Goal: Transaction & Acquisition: Purchase product/service

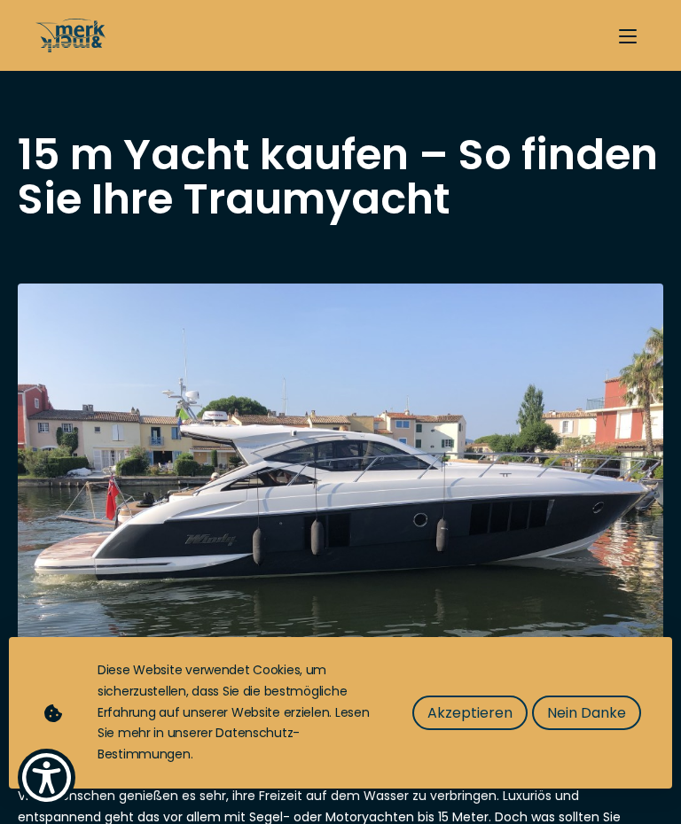
click at [483, 722] on span "Akzeptieren" at bounding box center [469, 713] width 85 height 22
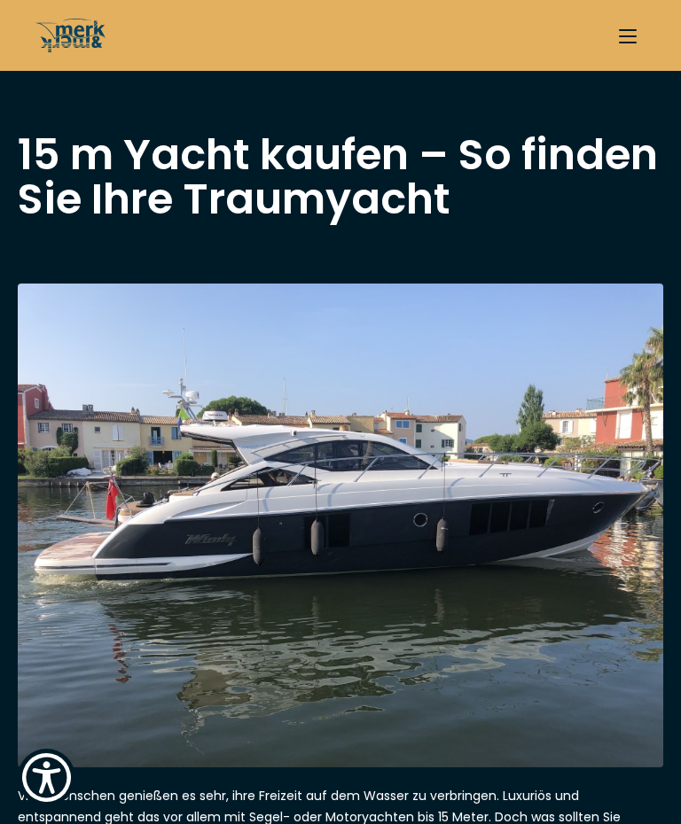
click at [630, 567] on img at bounding box center [340, 526] width 645 height 484
click at [633, 38] on button "button" at bounding box center [627, 35] width 35 height 35
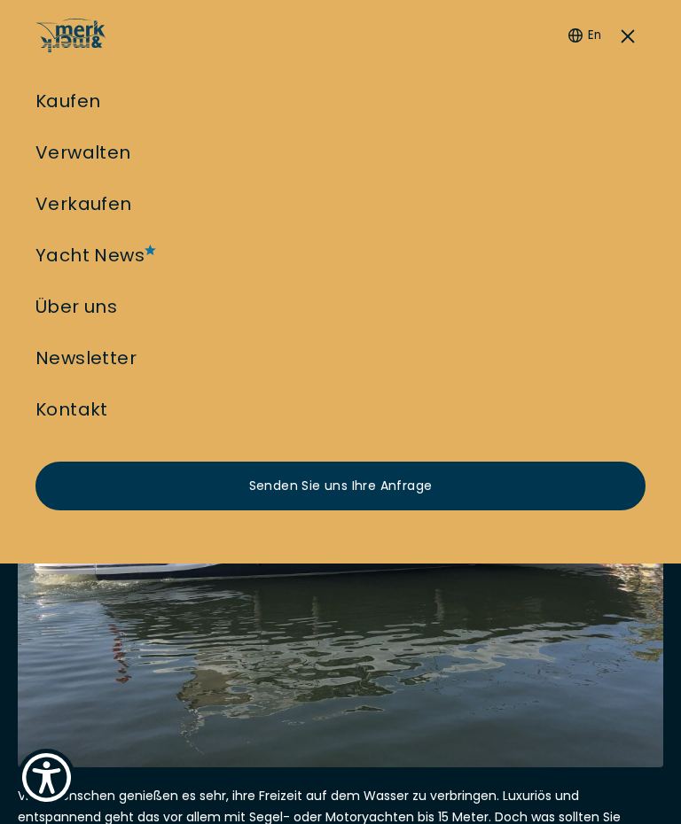
click at [97, 109] on link "Kaufen" at bounding box center [67, 101] width 65 height 25
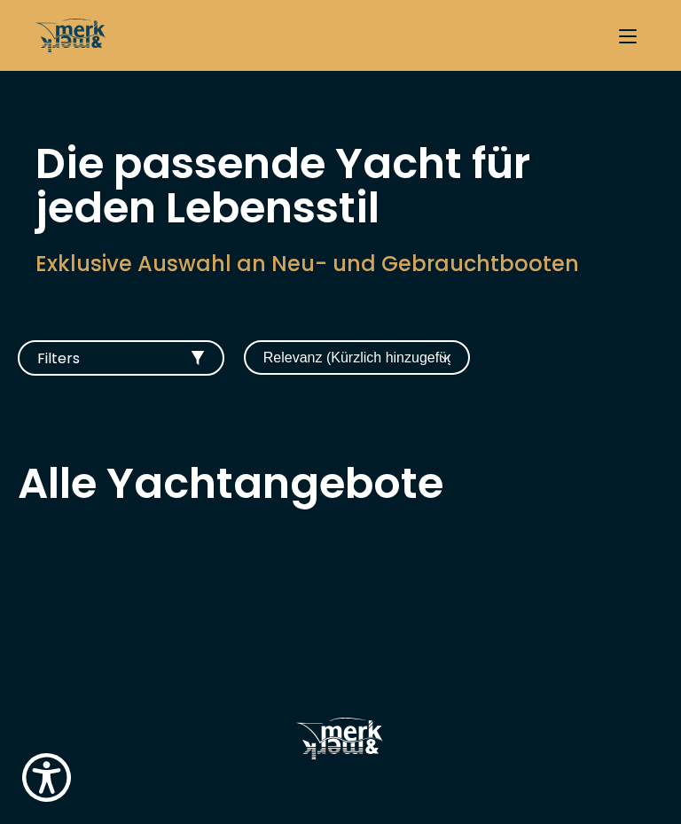
click at [464, 356] on select "Relevanz (Kürzlich hinzugefügt) Baujahr aufsteigend Preis absteigend Preis aufs…" at bounding box center [357, 357] width 226 height 35
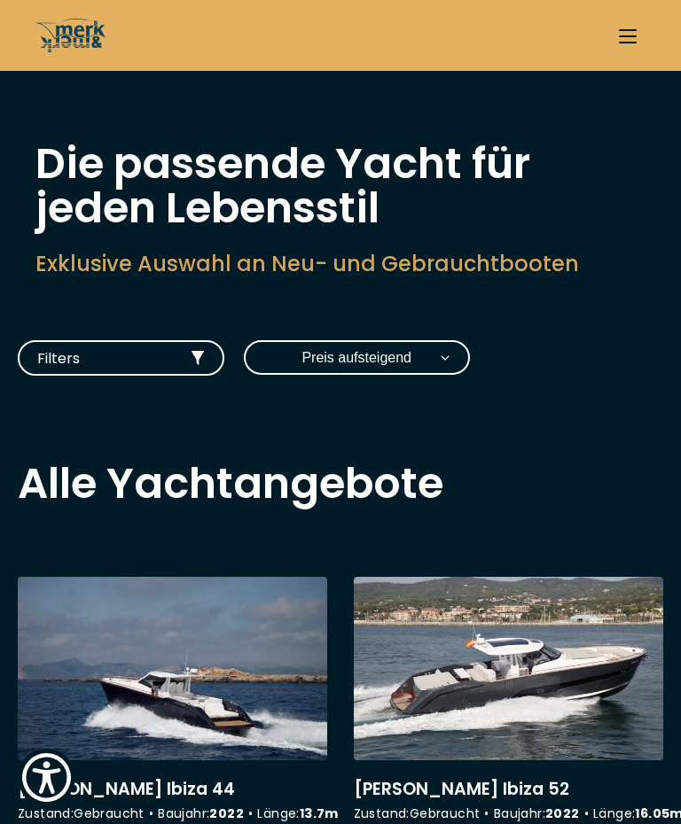
click at [448, 364] on select "Relevanz (Kürzlich hinzugefügt) Baujahr aufsteigend Preis absteigend Preis aufs…" at bounding box center [357, 357] width 226 height 35
select select "price-high-to-low"
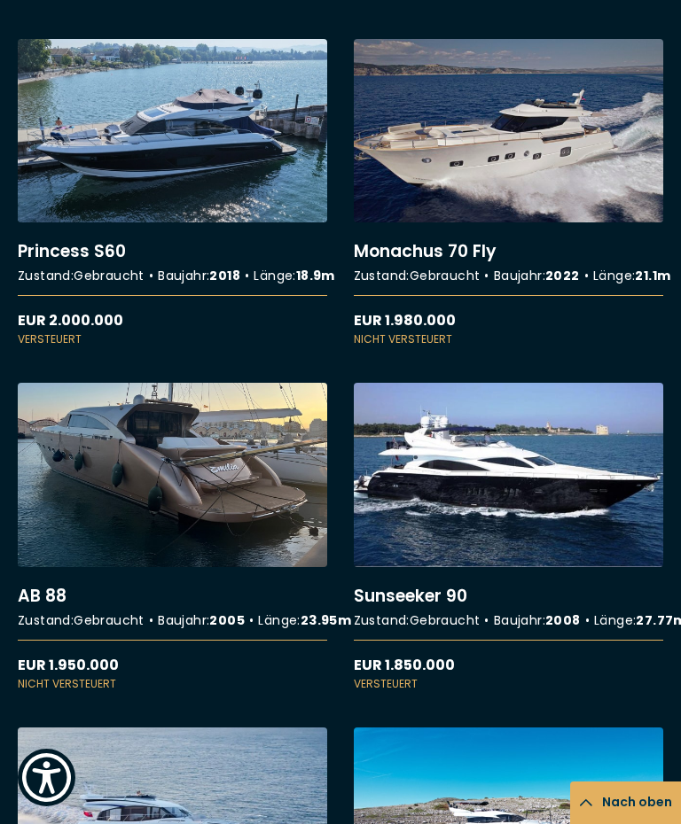
scroll to position [5840, 0]
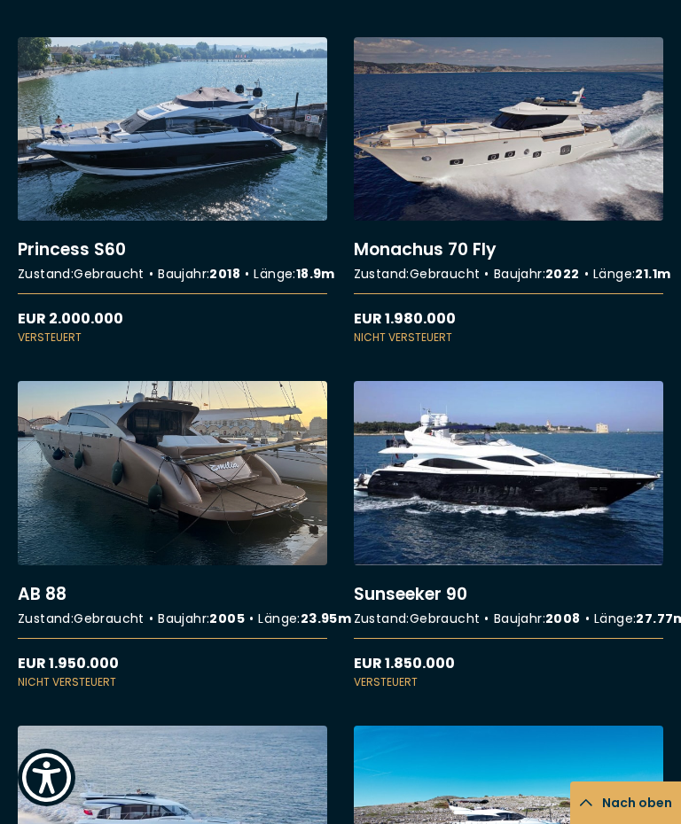
click at [552, 346] on link "More details about Monachus 70 Fly" at bounding box center [508, 191] width 309 height 308
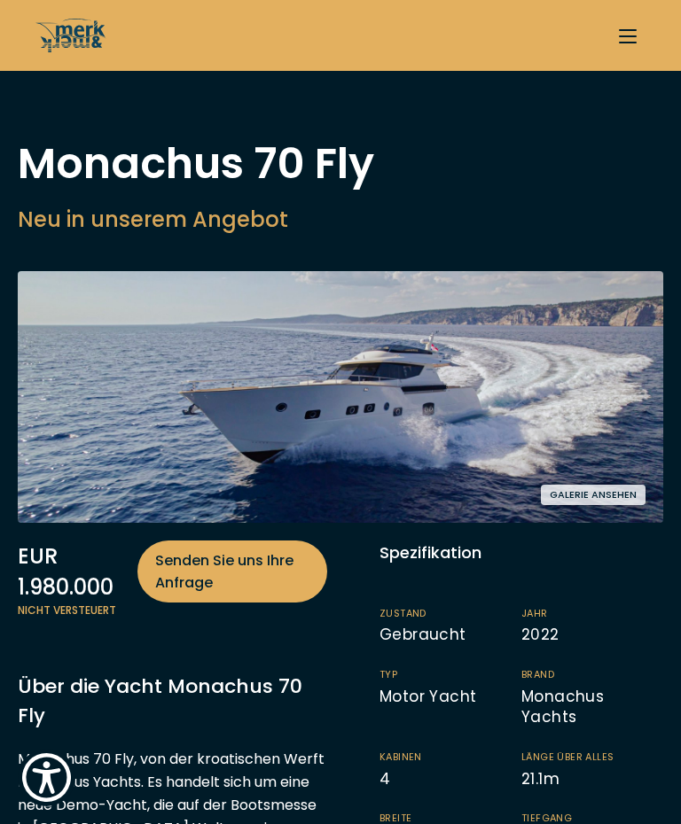
click at [644, 499] on button "Galerie ansehen" at bounding box center [593, 495] width 105 height 20
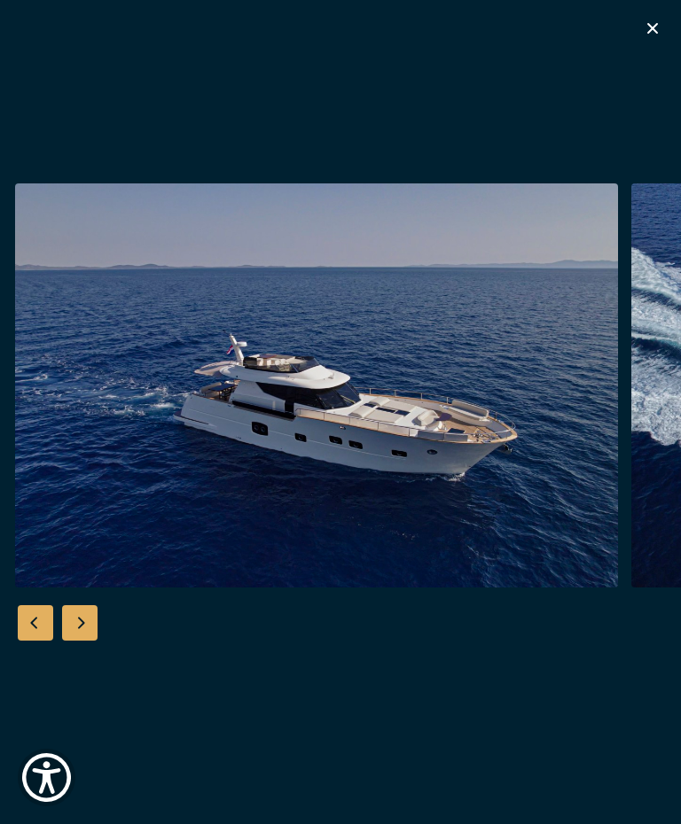
click at [510, 490] on img "button" at bounding box center [316, 385] width 603 height 405
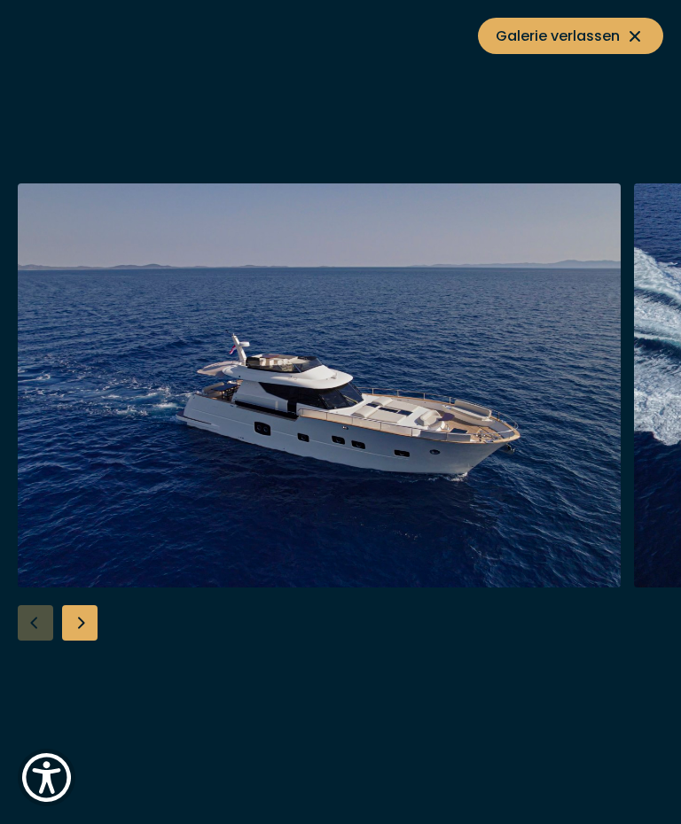
click at [354, 418] on img "button" at bounding box center [319, 385] width 603 height 405
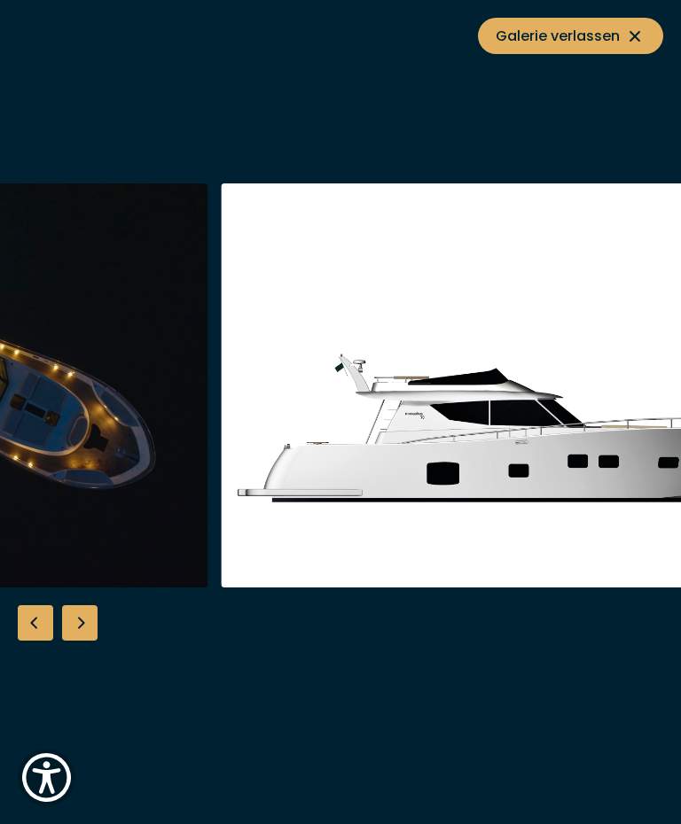
click at [27, 622] on div "Previous slide" at bounding box center [35, 622] width 35 height 35
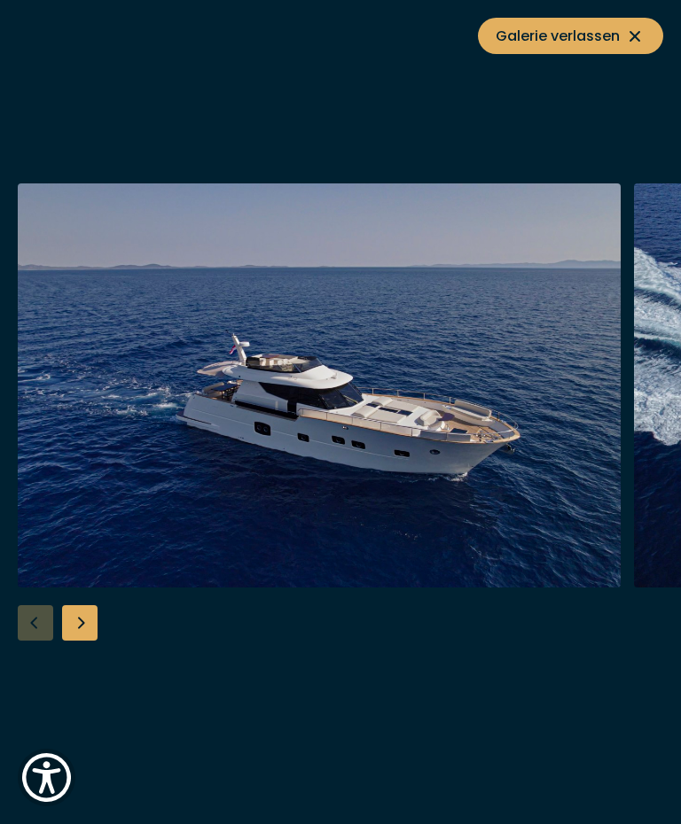
click at [86, 614] on div "Next slide" at bounding box center [79, 622] width 35 height 35
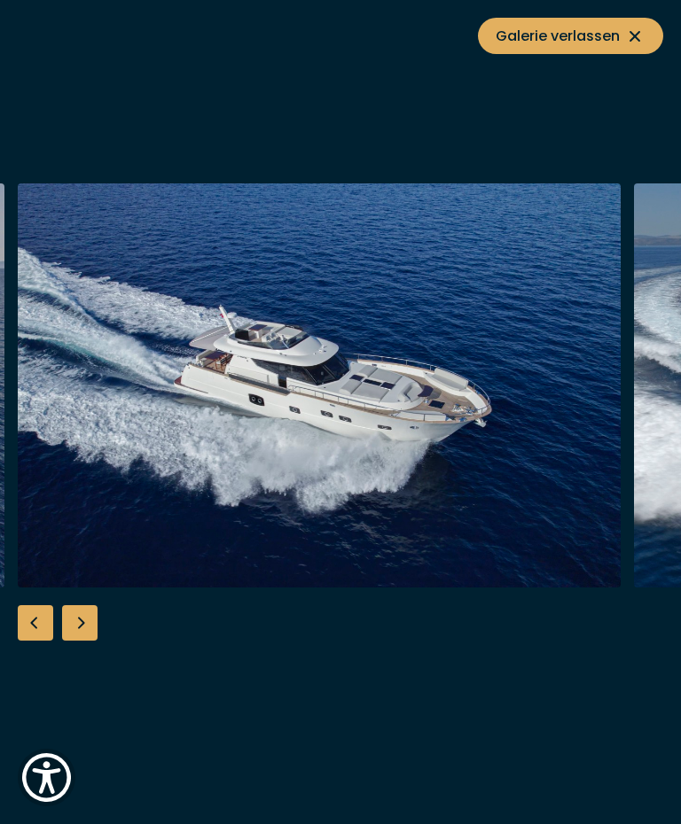
click at [87, 629] on div "Next slide" at bounding box center [79, 622] width 35 height 35
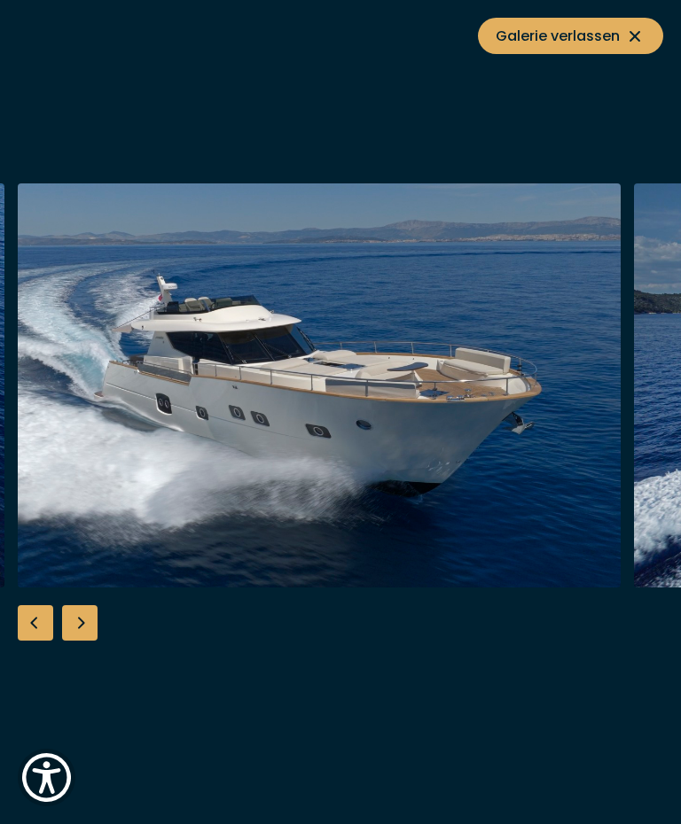
click at [86, 630] on div "Next slide" at bounding box center [79, 622] width 35 height 35
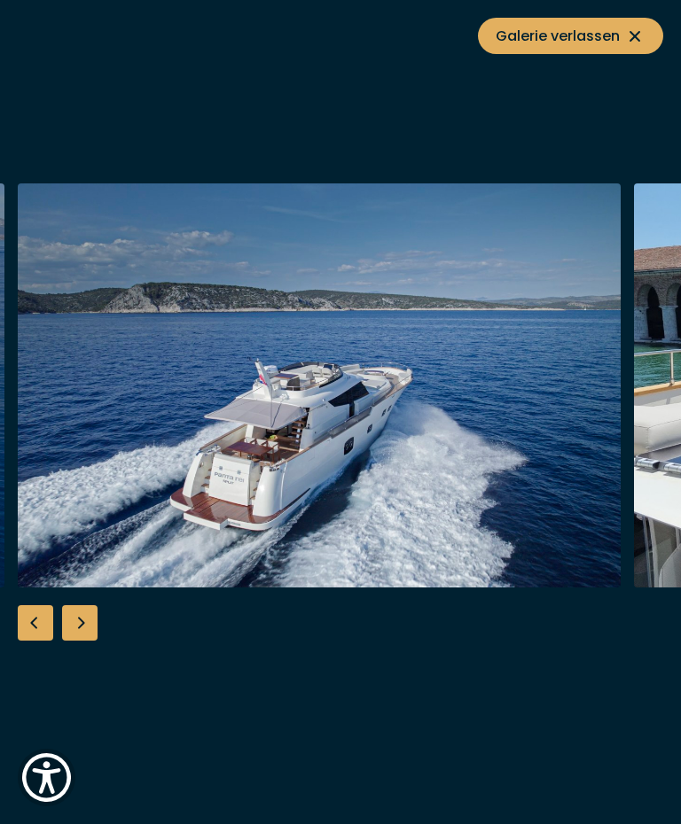
click at [79, 627] on div "Next slide" at bounding box center [79, 622] width 35 height 35
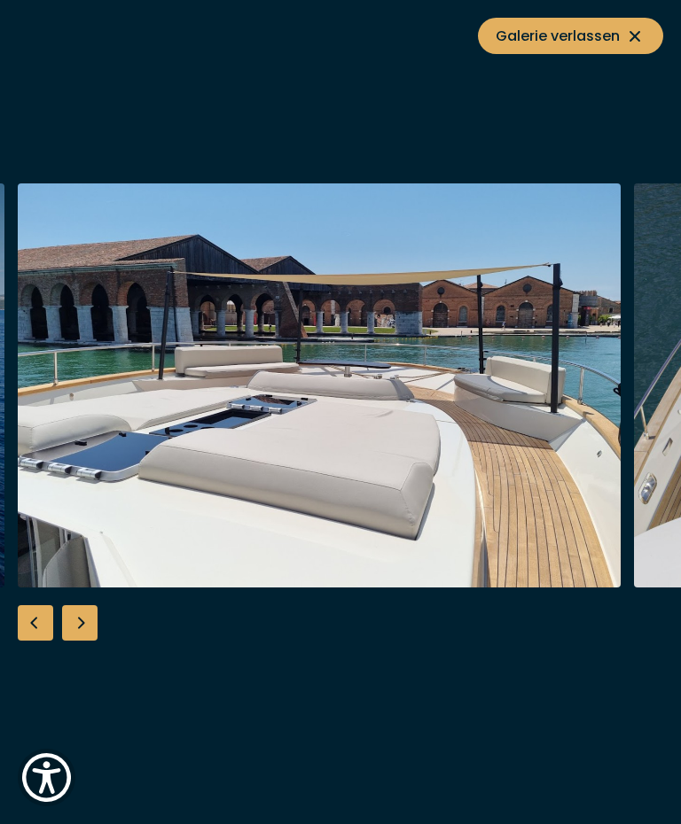
click at [85, 623] on div "Next slide" at bounding box center [79, 622] width 35 height 35
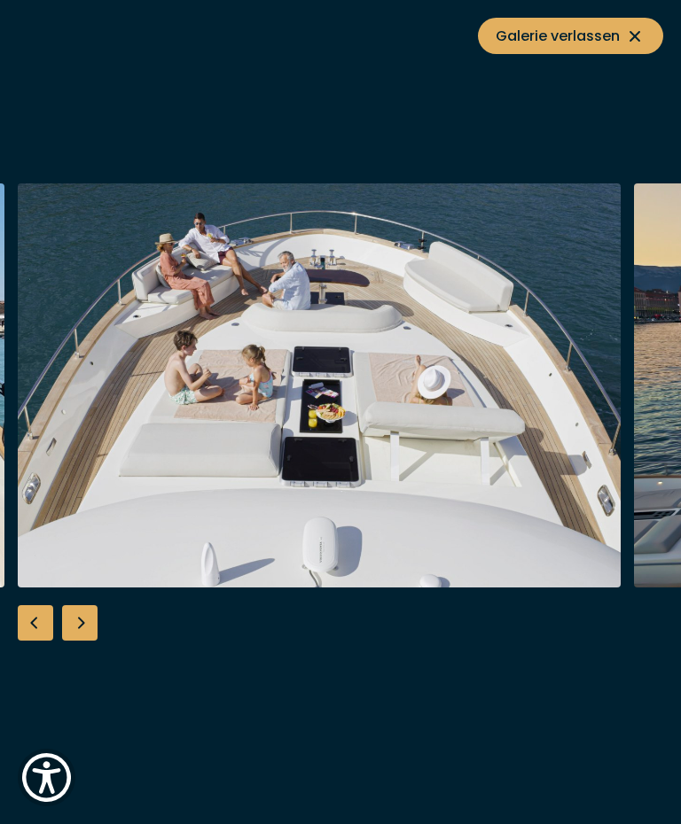
click at [85, 634] on div "Next slide" at bounding box center [79, 622] width 35 height 35
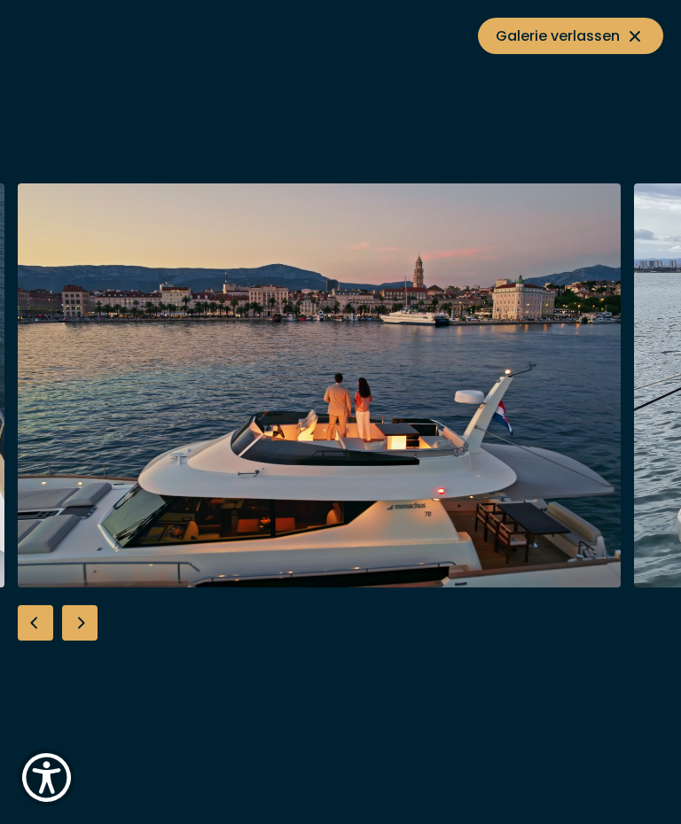
click at [87, 615] on div "Next slide" at bounding box center [79, 622] width 35 height 35
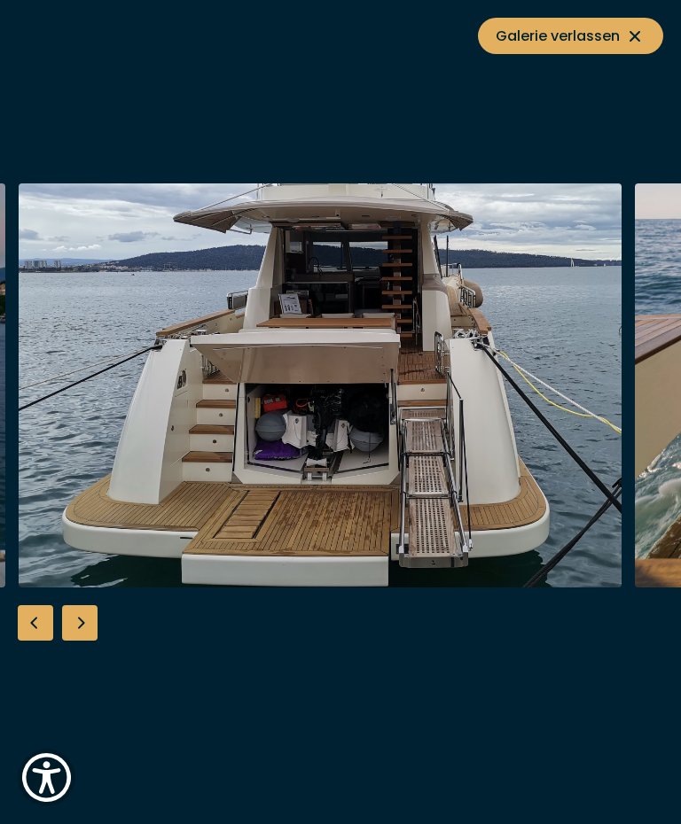
click at [90, 626] on div "Next slide" at bounding box center [79, 622] width 35 height 35
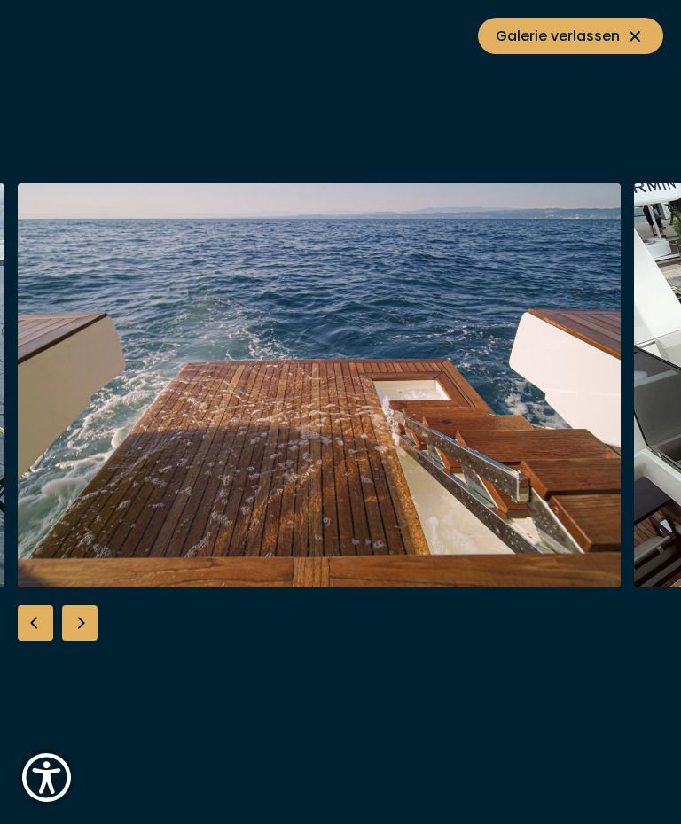
click at [80, 624] on div "Next slide" at bounding box center [79, 622] width 35 height 35
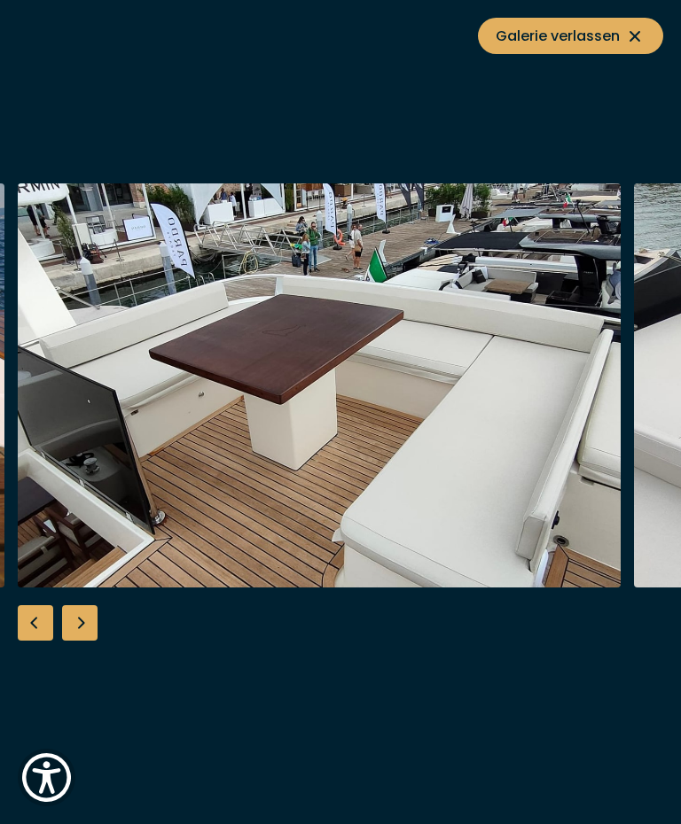
click at [90, 624] on div "Next slide" at bounding box center [79, 622] width 35 height 35
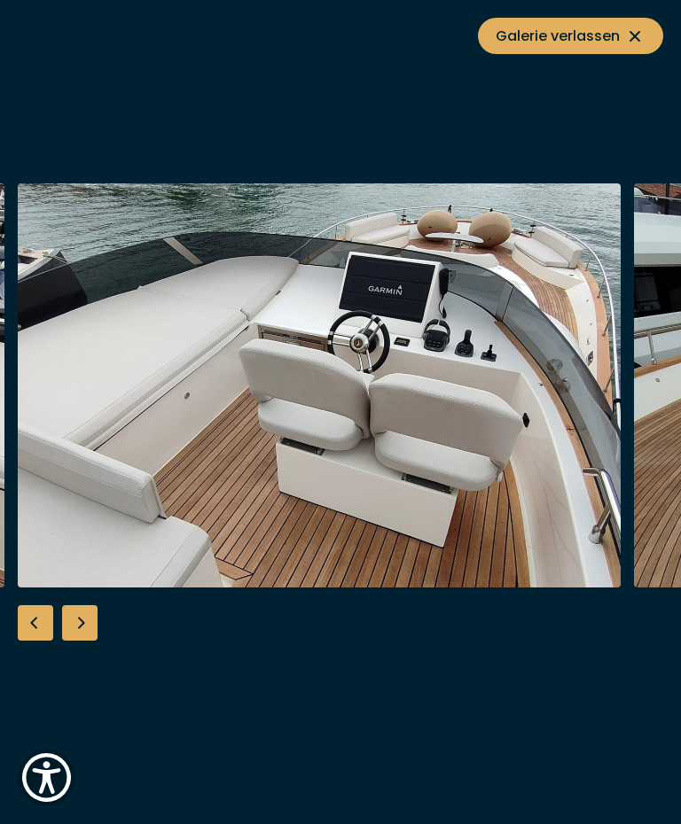
click at [90, 629] on div "Next slide" at bounding box center [79, 622] width 35 height 35
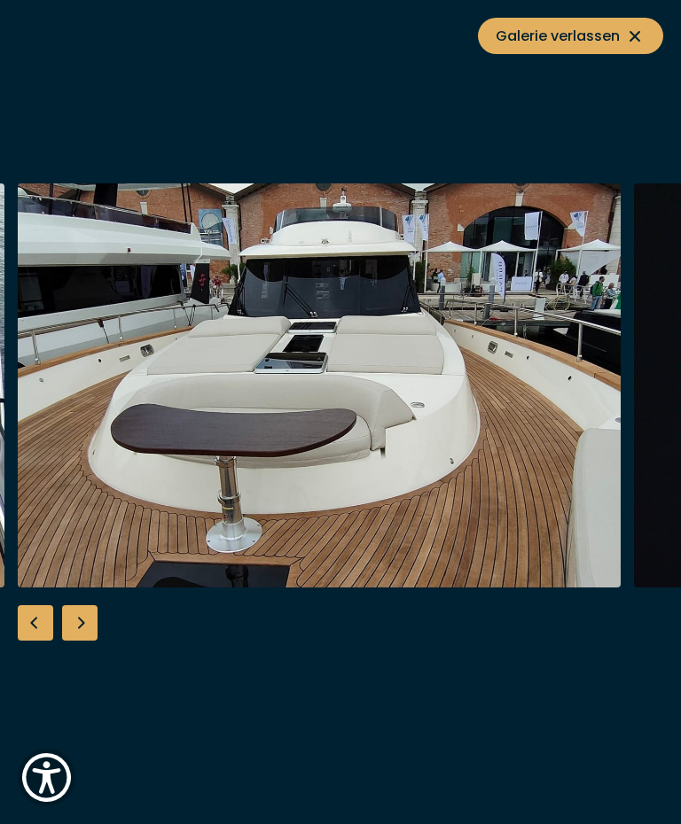
click at [86, 625] on div "Next slide" at bounding box center [79, 622] width 35 height 35
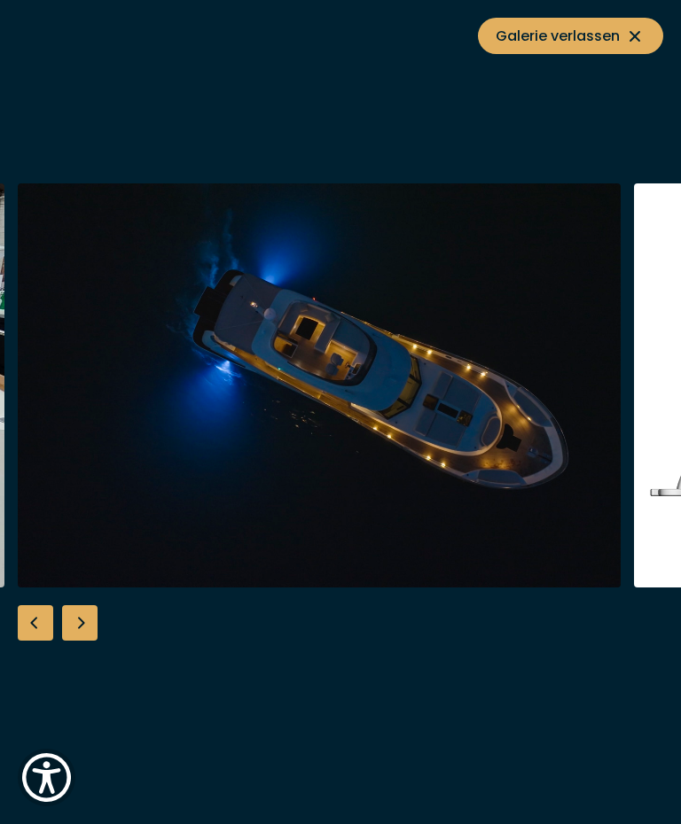
click at [85, 634] on div "Next slide" at bounding box center [79, 622] width 35 height 35
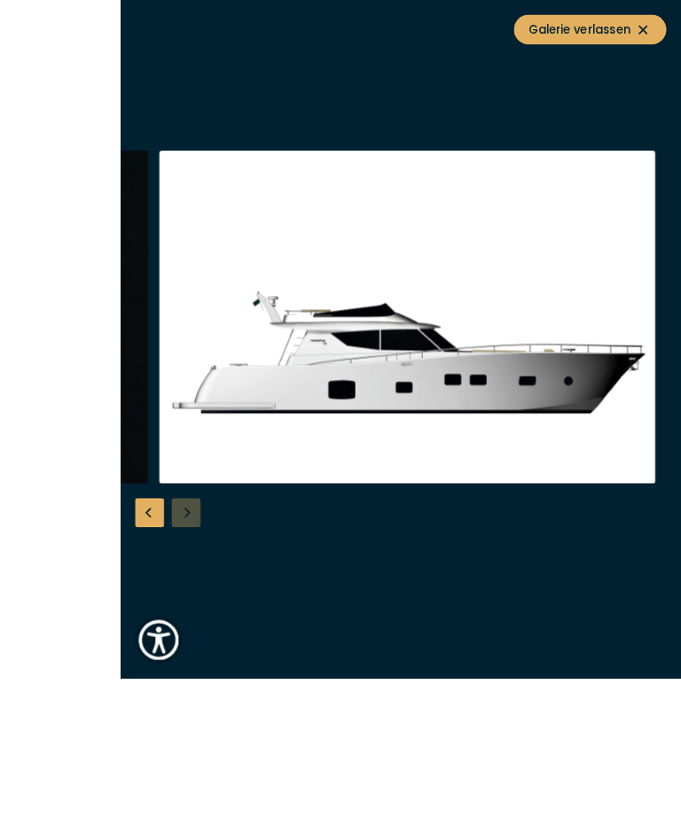
scroll to position [112, 0]
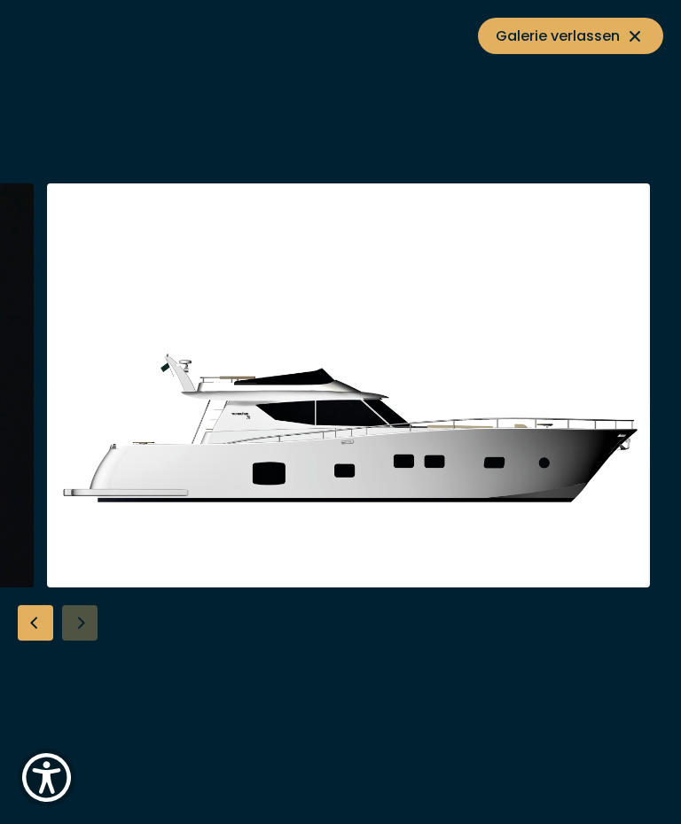
click at [621, 34] on span "Galerie verlassen" at bounding box center [570, 36] width 150 height 22
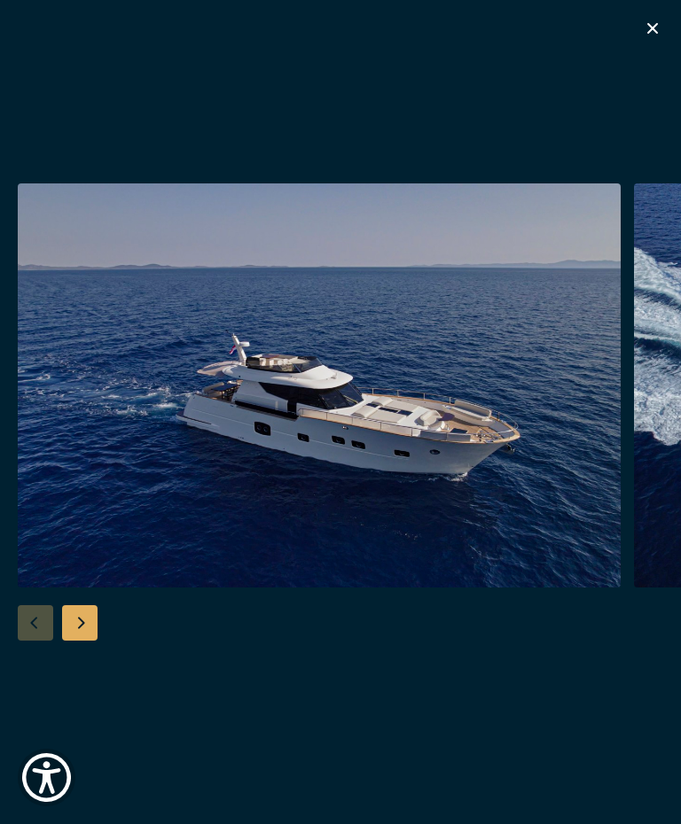
scroll to position [0, 0]
